Goal: Check status

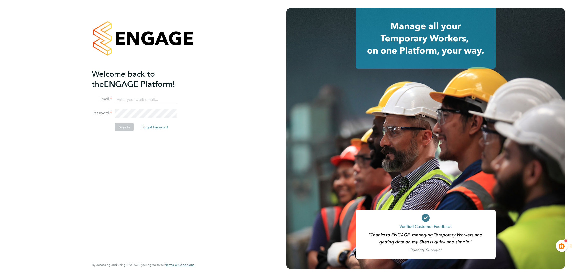
type input "kiera.troutt@buildrec.com"
click at [122, 128] on button "Sign In" at bounding box center [124, 127] width 19 height 8
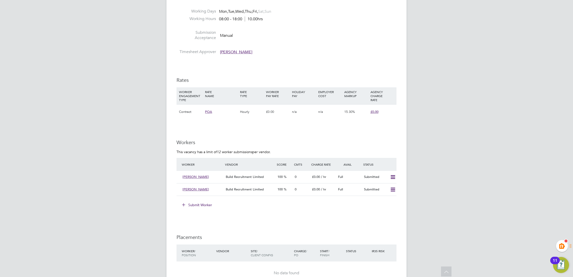
scroll to position [326, 0]
click at [371, 180] on div "Submitted" at bounding box center [375, 177] width 26 height 8
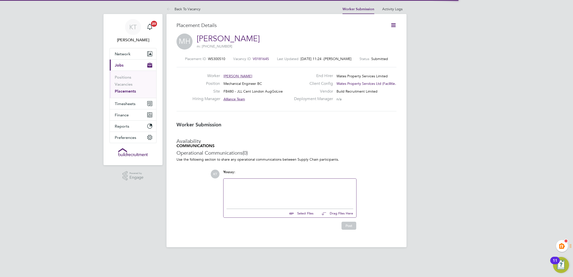
scroll to position [3, 3]
